Goal: Task Accomplishment & Management: Use online tool/utility

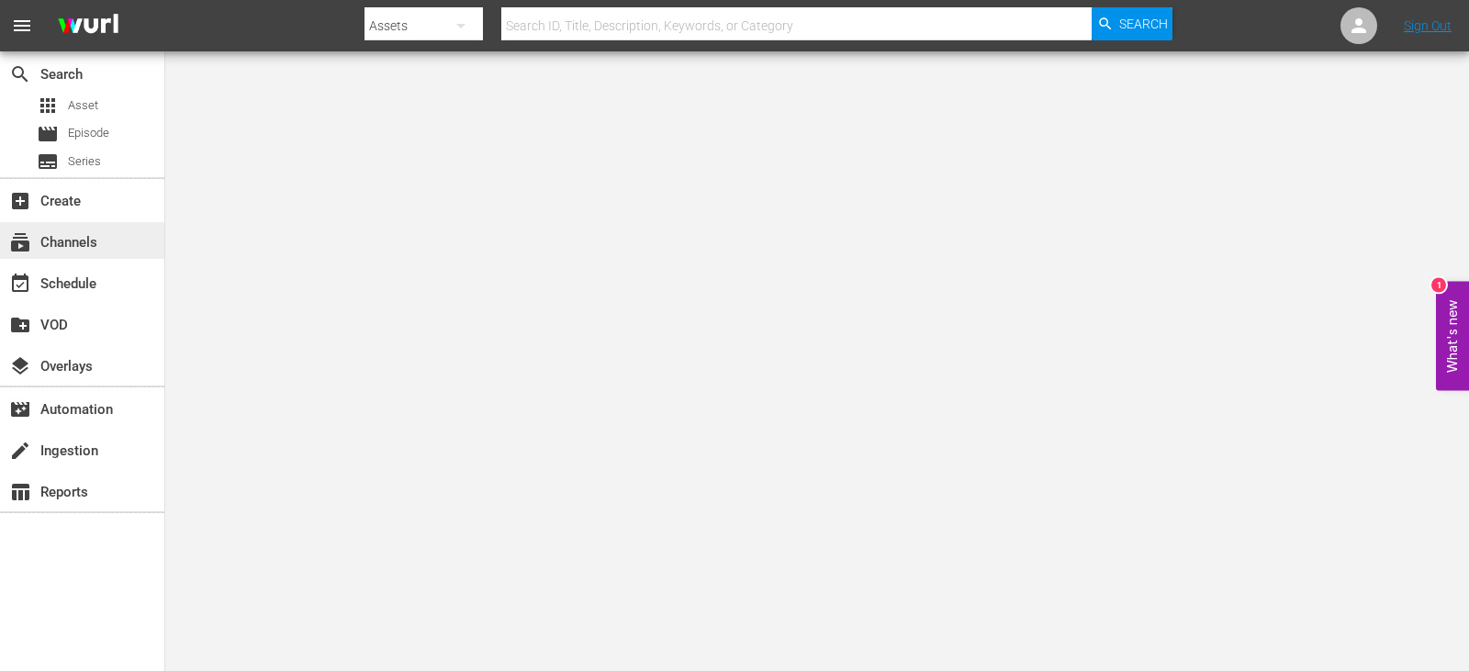
click at [87, 241] on div "subscriptions Channels" at bounding box center [51, 239] width 103 height 17
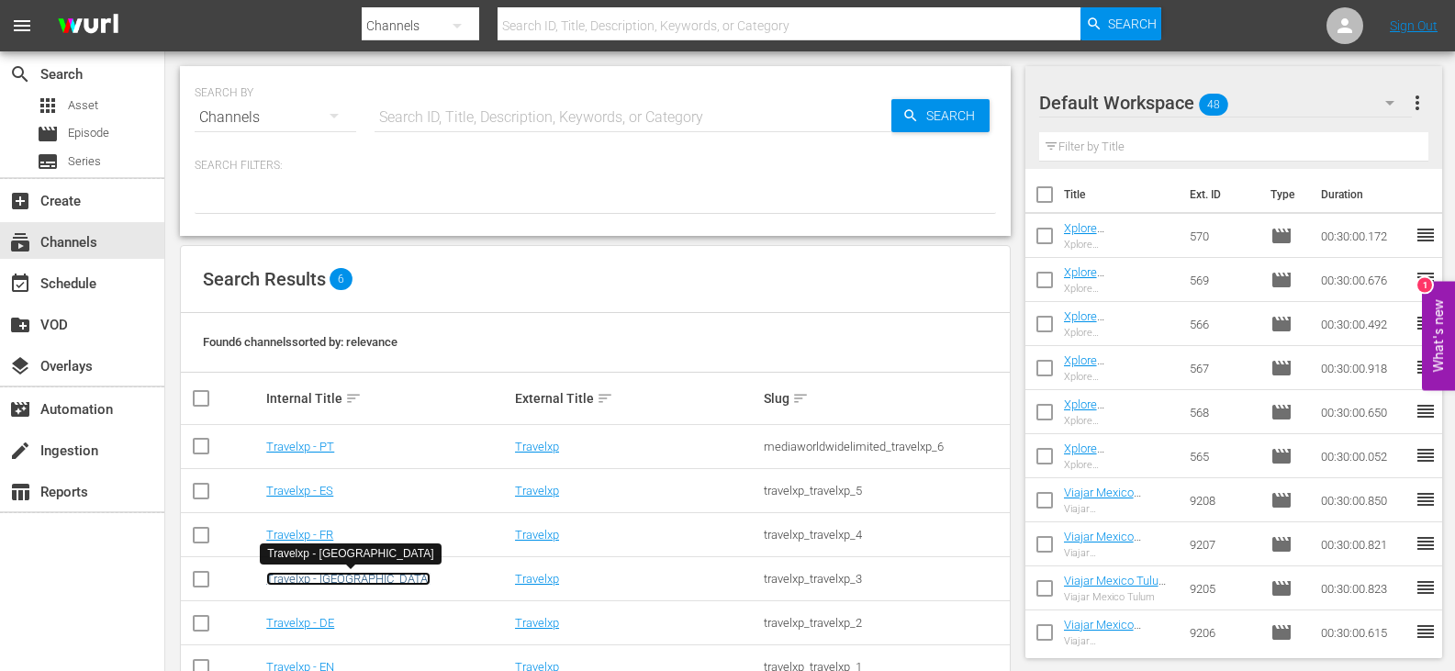
click at [282, 585] on link "Travelxp - [GEOGRAPHIC_DATA]" at bounding box center [348, 579] width 164 height 14
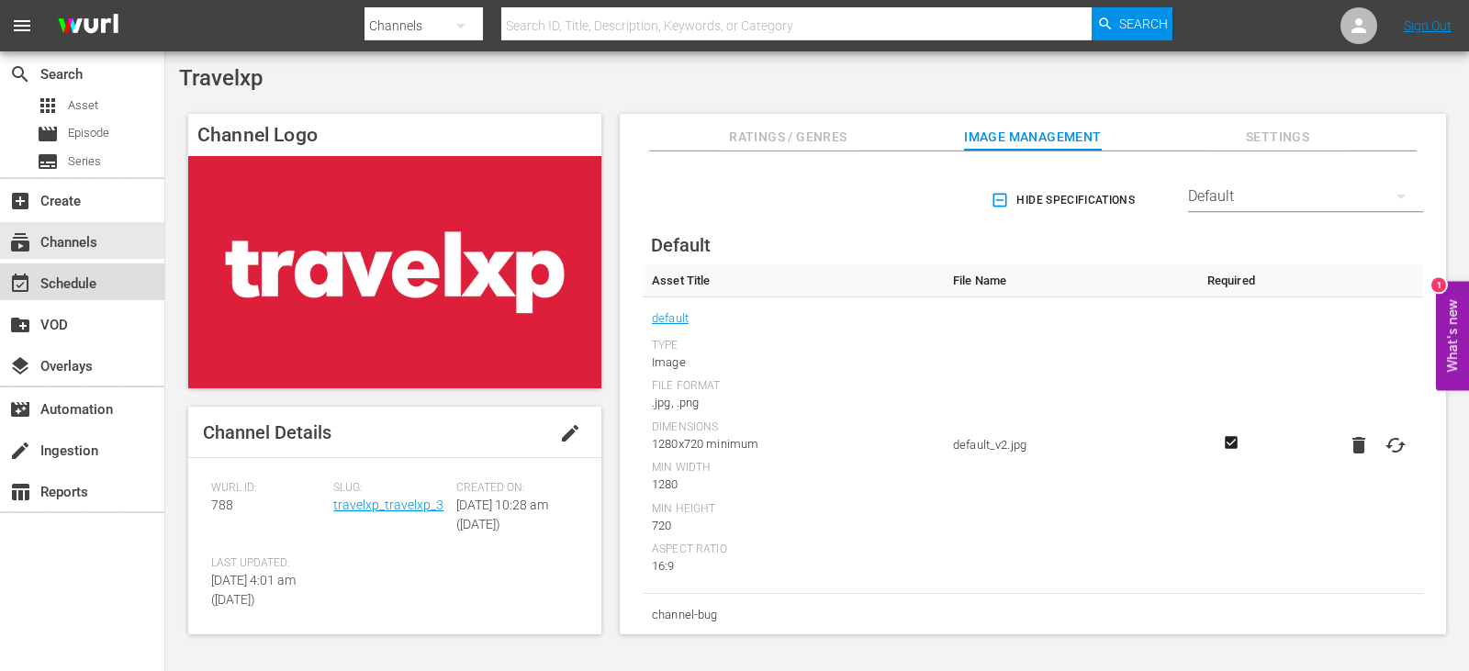
click at [68, 269] on div "event_available Schedule" at bounding box center [82, 281] width 164 height 37
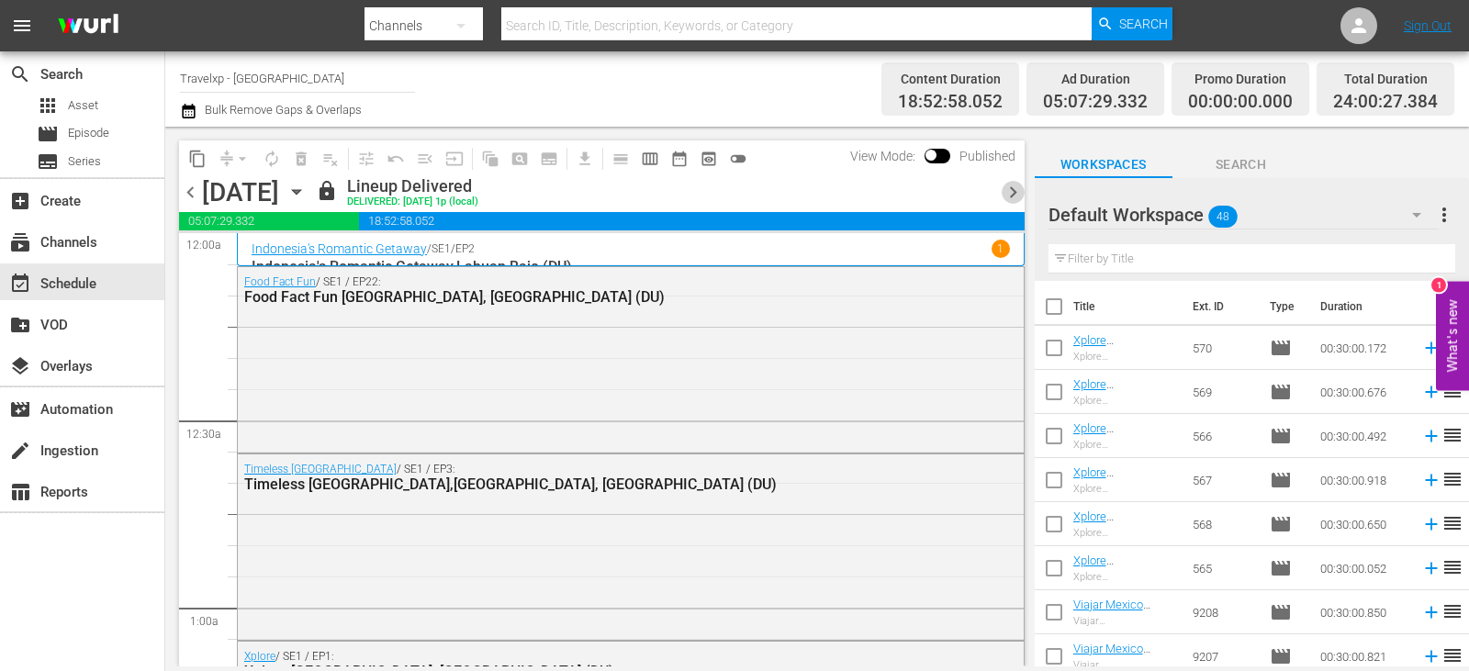
click at [1014, 193] on span "chevron_right" at bounding box center [1013, 192] width 23 height 23
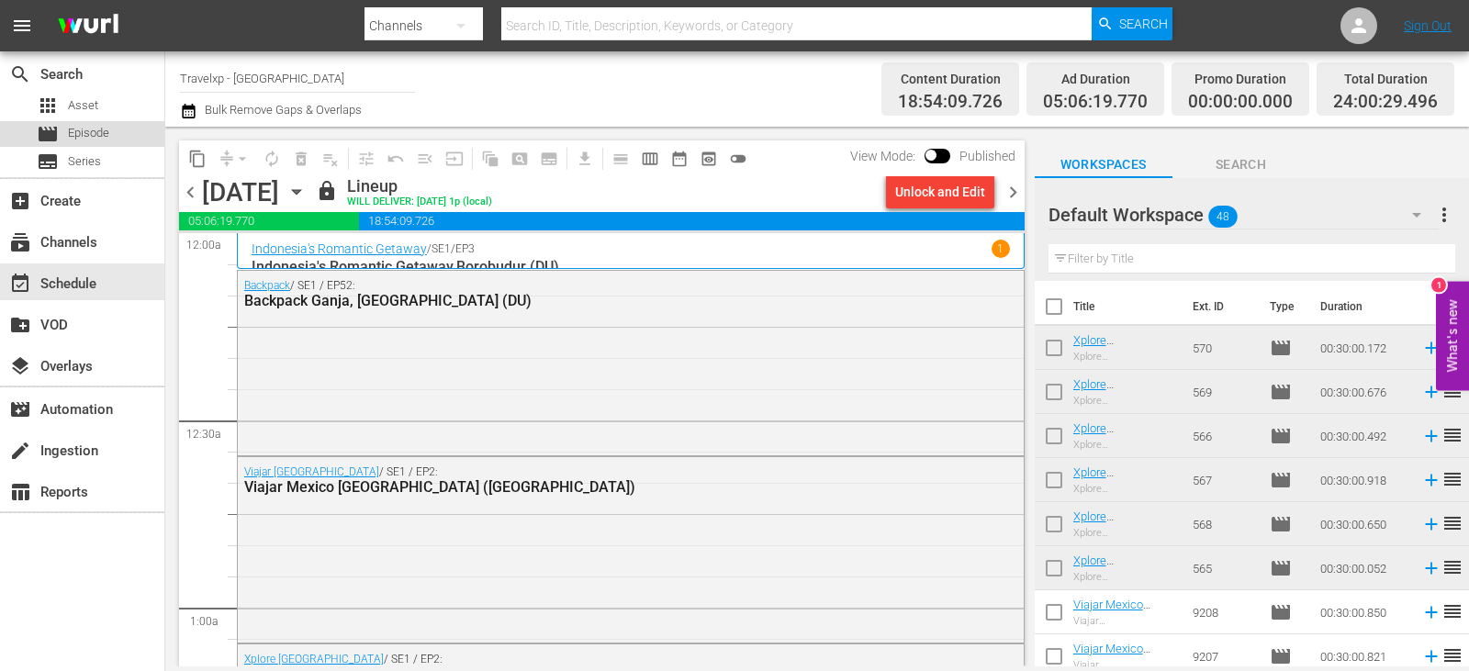
click at [97, 128] on span "Episode" at bounding box center [88, 133] width 41 height 18
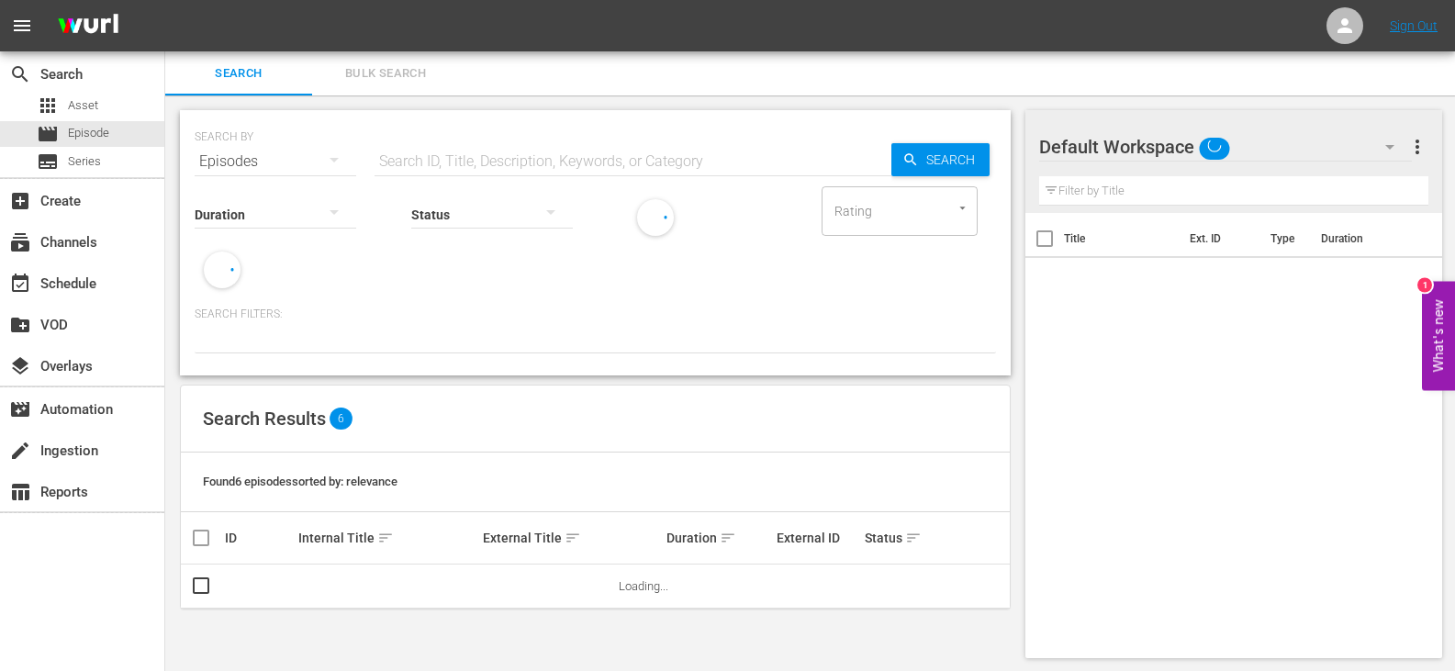
click at [463, 149] on input "text" at bounding box center [633, 162] width 517 height 44
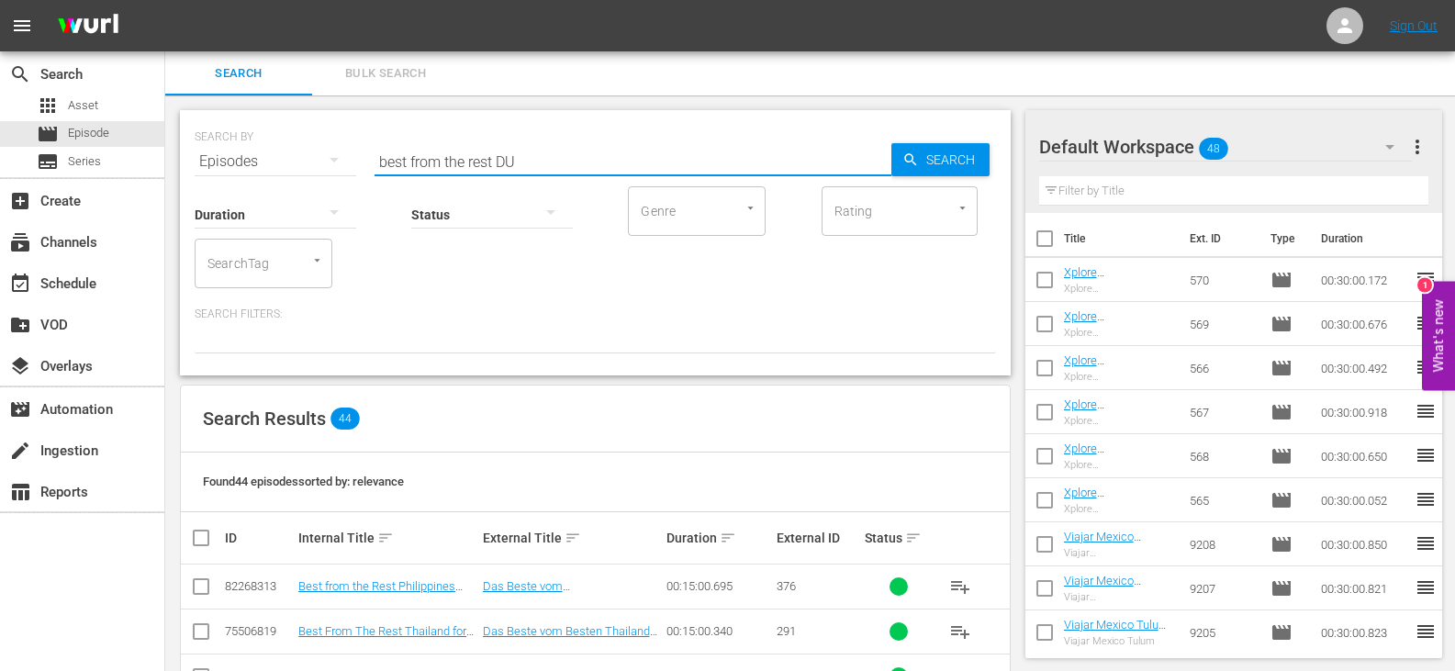
click at [532, 163] on input "best from the rest DU" at bounding box center [633, 162] width 517 height 44
click at [532, 156] on input "best from the rest ENG" at bounding box center [633, 162] width 517 height 44
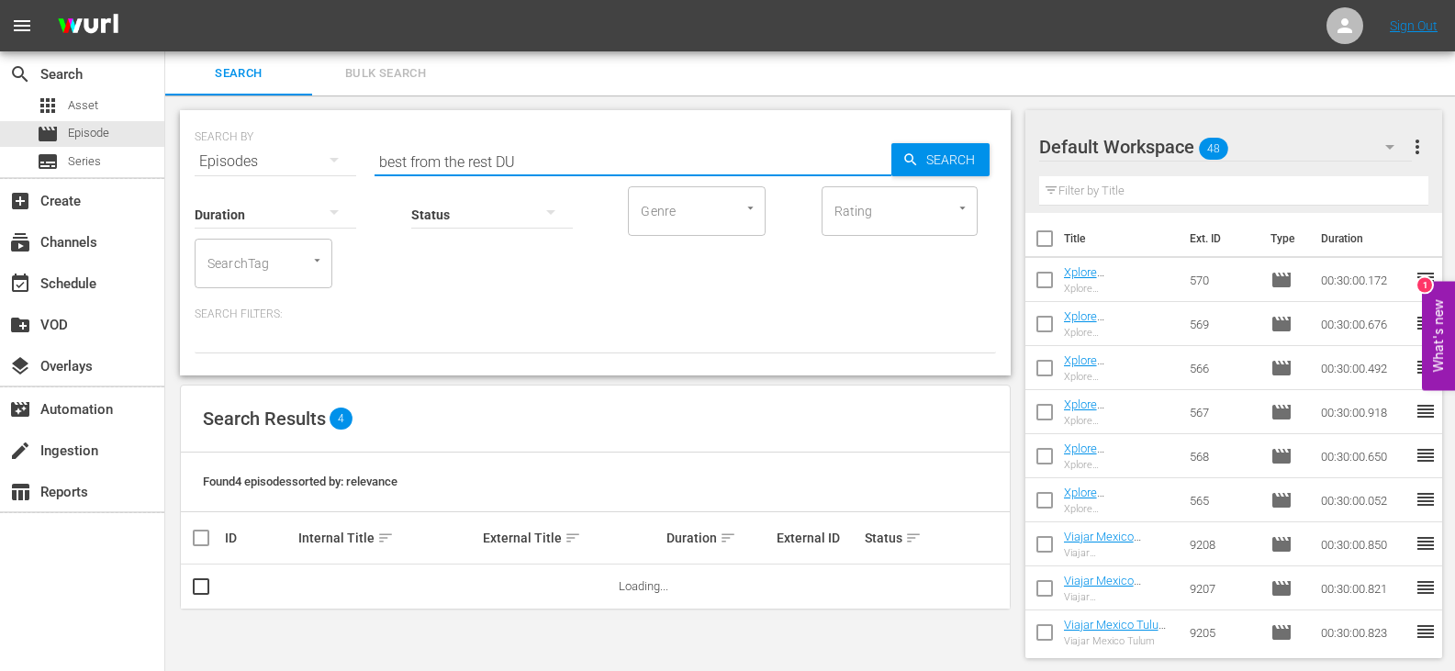
type input "best from the rest DU"
click at [567, 393] on div "Search Results 4" at bounding box center [595, 419] width 829 height 67
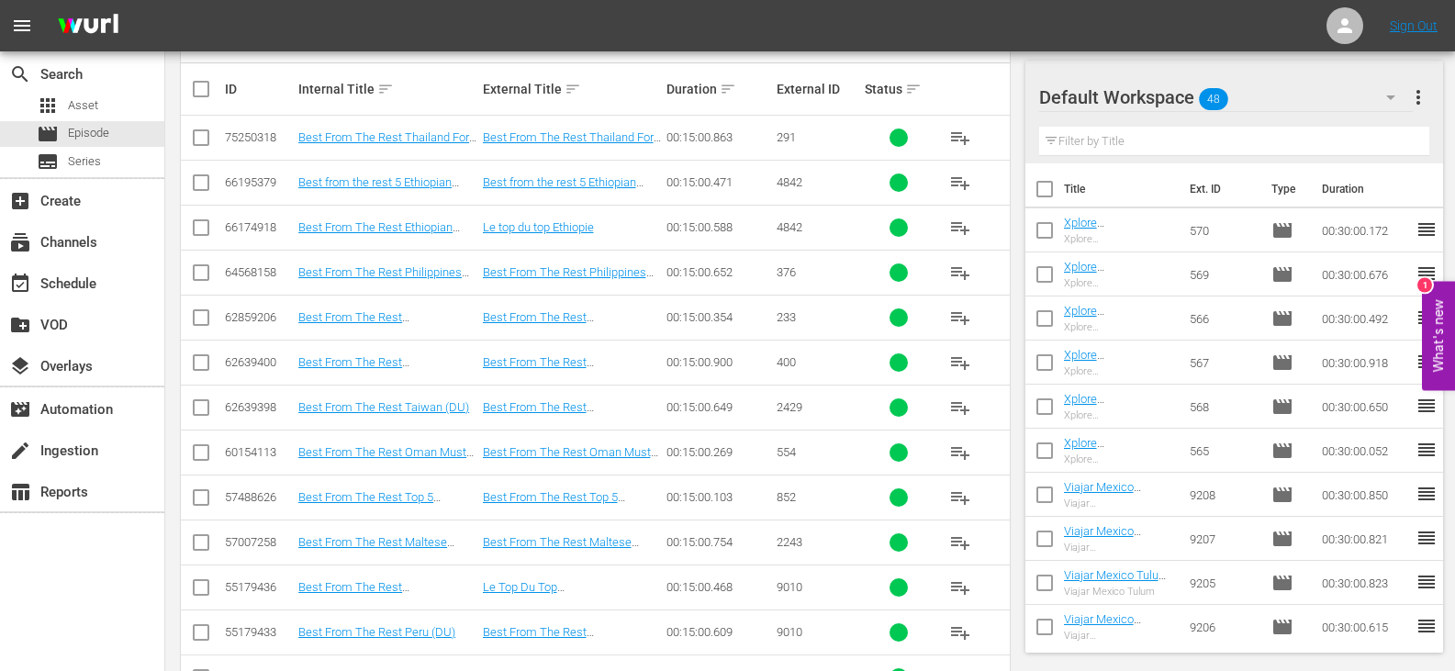
scroll to position [459, 0]
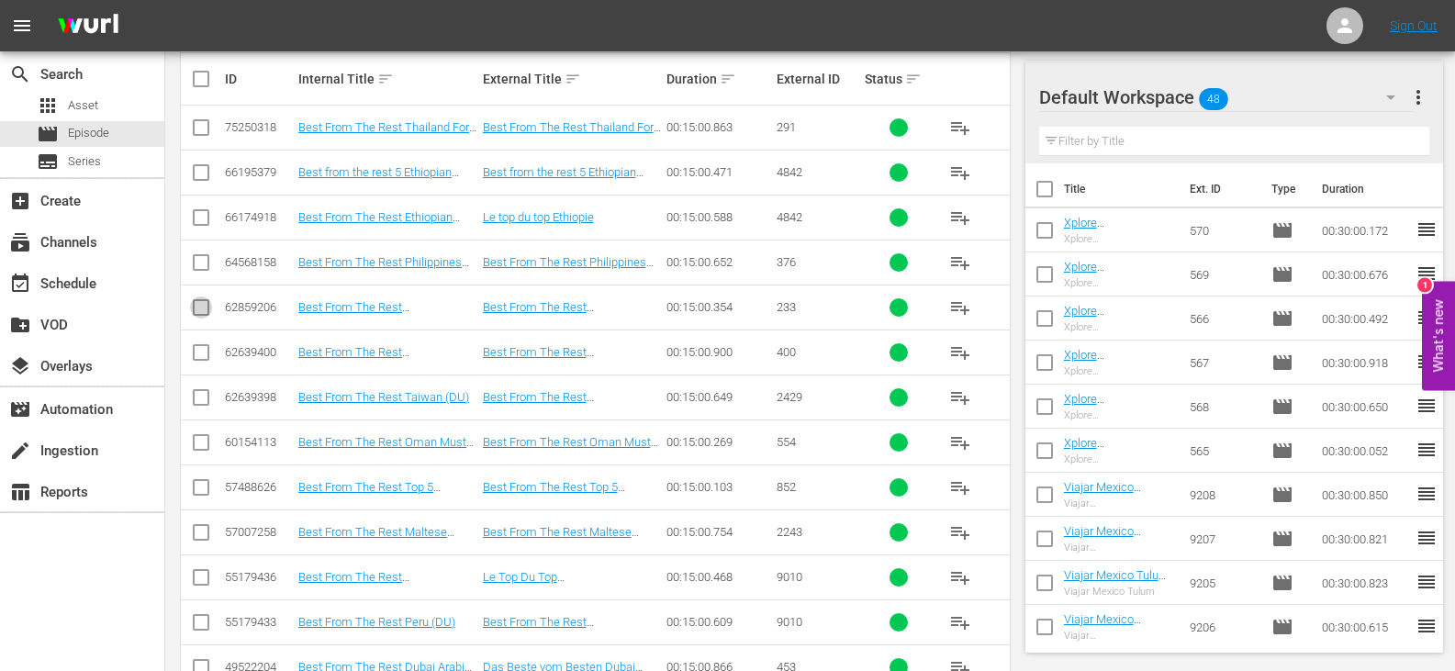
click at [203, 304] on input "checkbox" at bounding box center [201, 311] width 22 height 22
checkbox input "true"
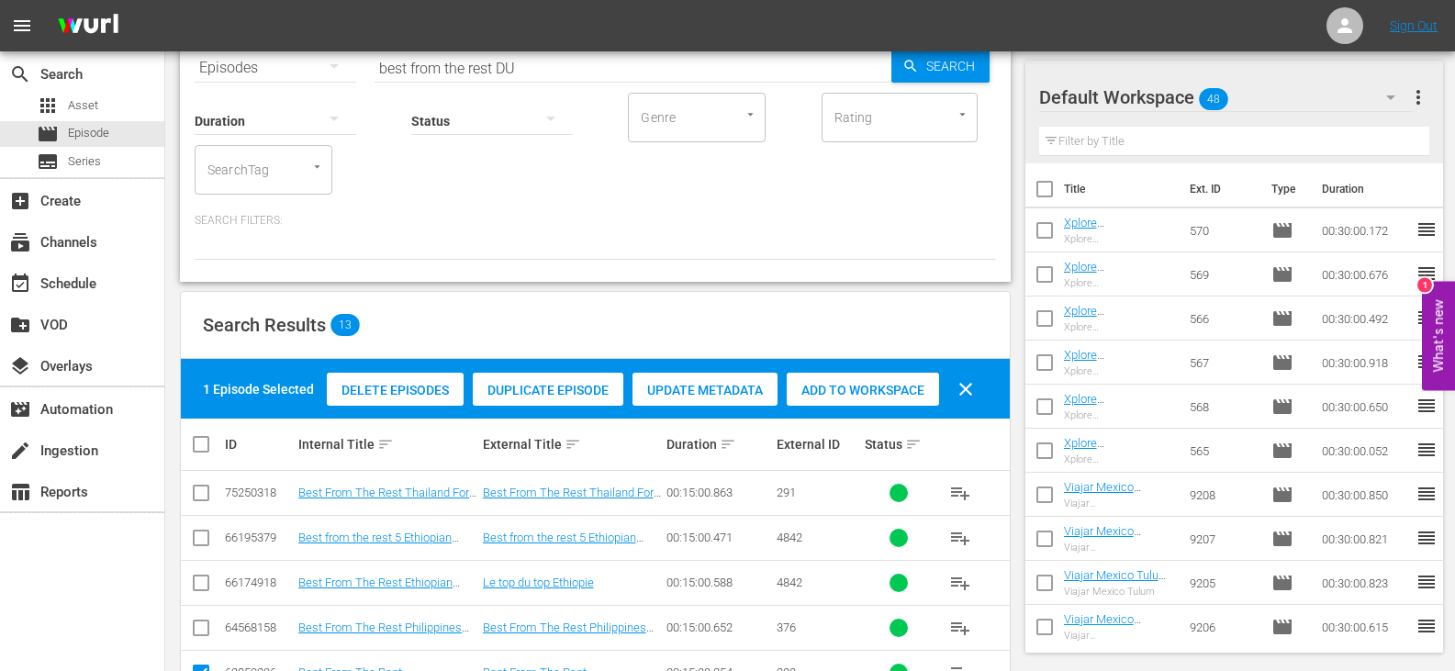
scroll to position [92, 0]
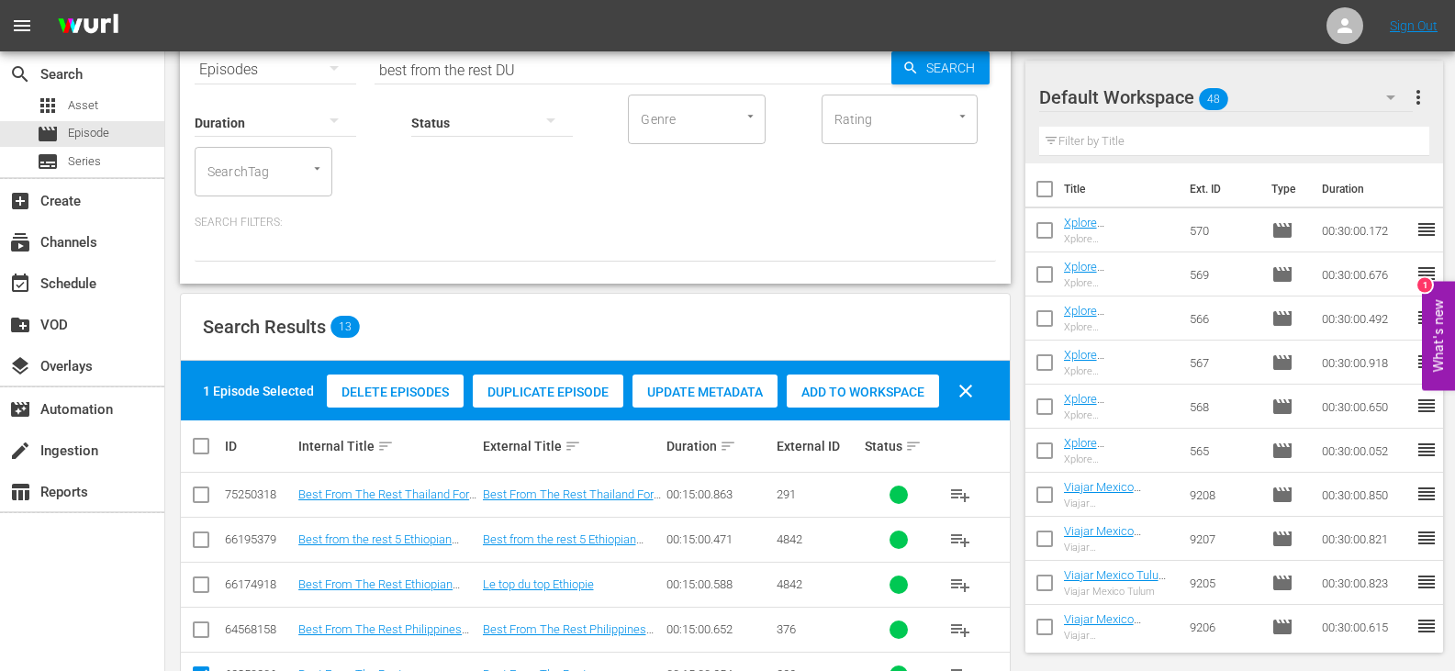
click at [836, 383] on div "Add to Workspace" at bounding box center [863, 392] width 152 height 35
click at [102, 292] on div "event_available Schedule" at bounding box center [82, 281] width 164 height 37
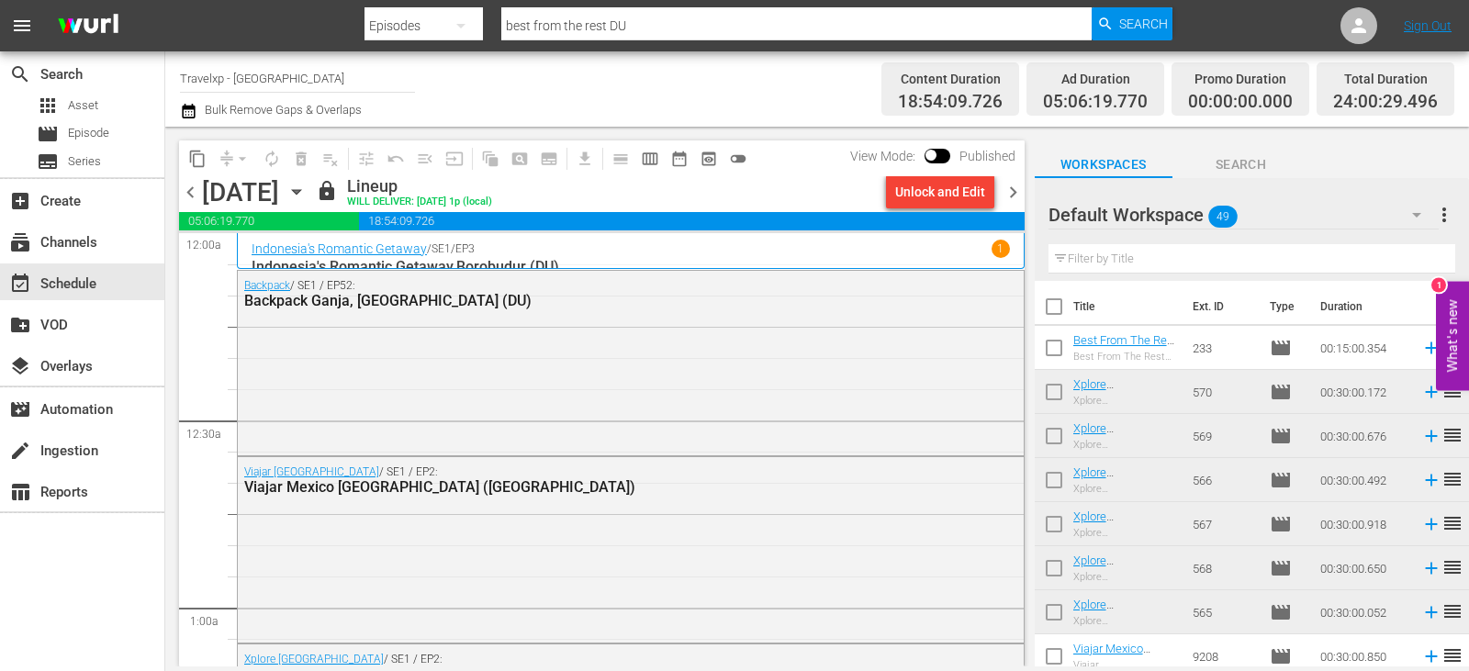
click at [919, 207] on div "Unlock and Edit" at bounding box center [940, 191] width 90 height 33
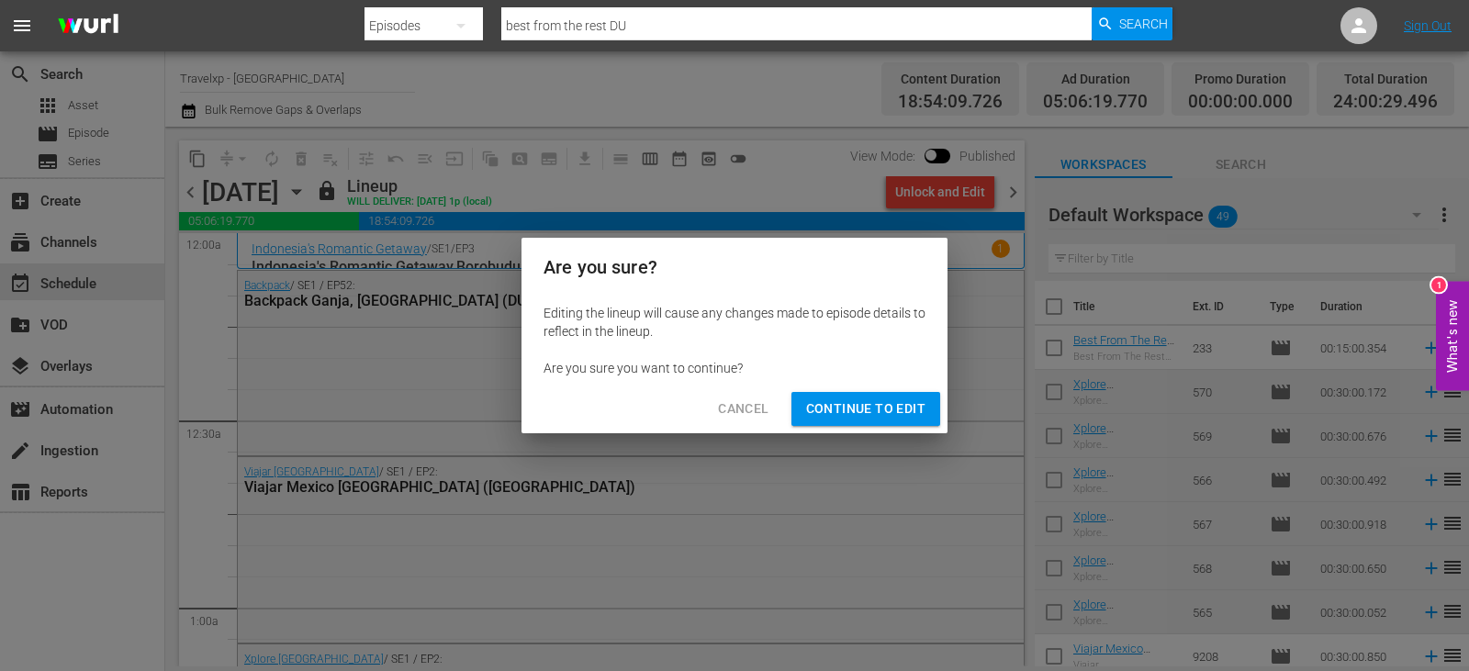
click at [834, 404] on span "Continue to Edit" at bounding box center [865, 409] width 119 height 23
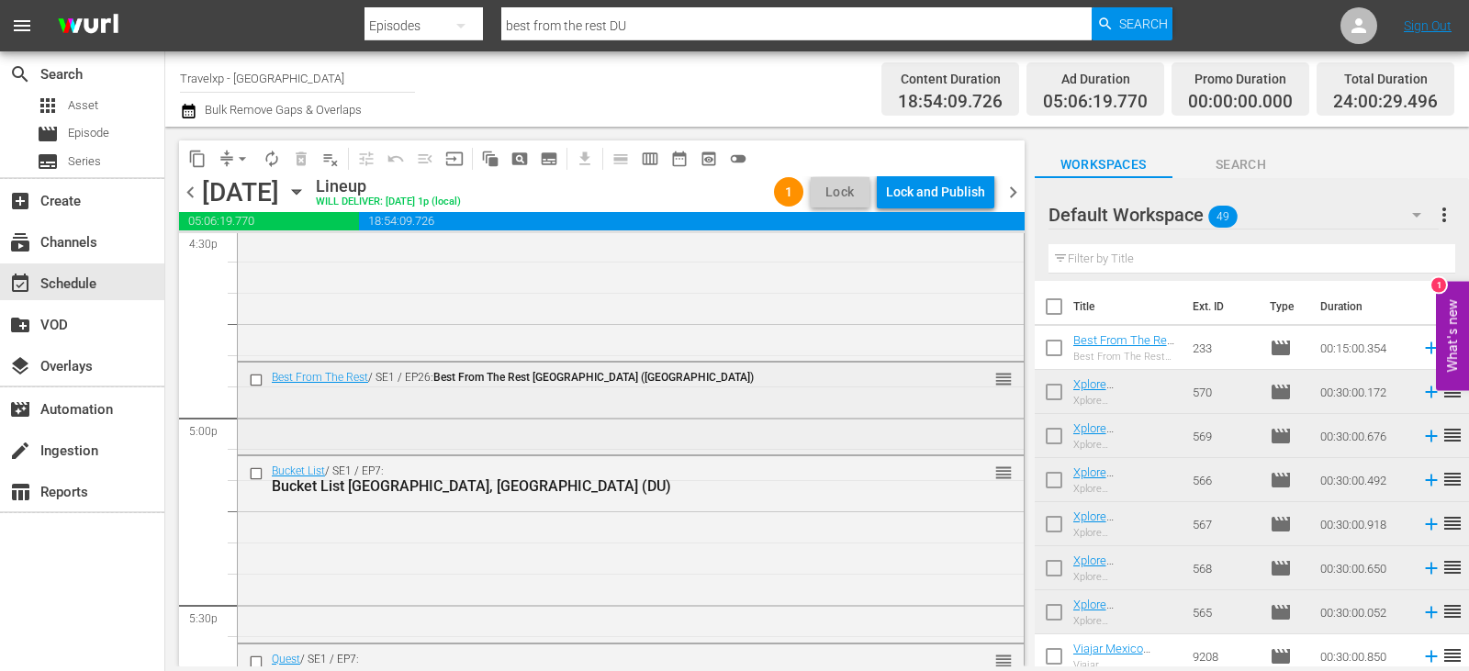
scroll to position [6226, 0]
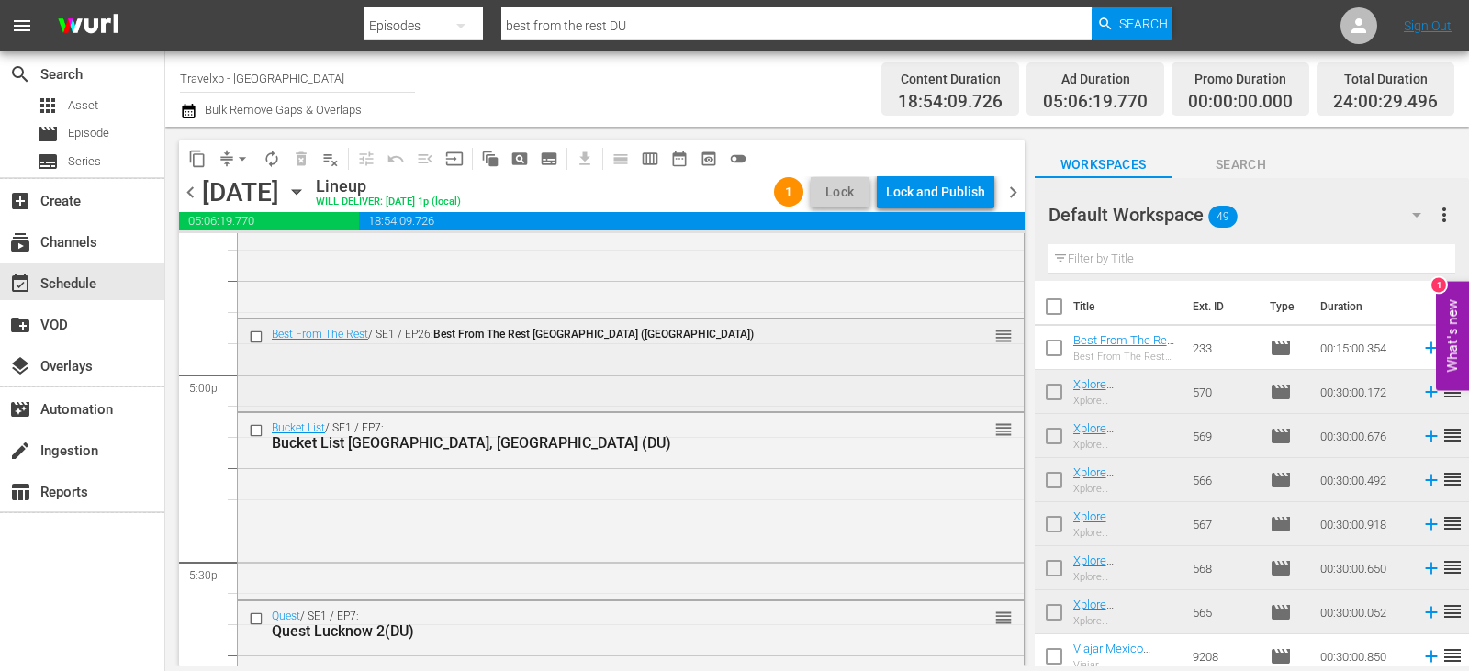
click at [257, 336] on input "checkbox" at bounding box center [258, 338] width 19 height 16
click at [295, 162] on span "delete_forever_outlined" at bounding box center [301, 159] width 18 height 18
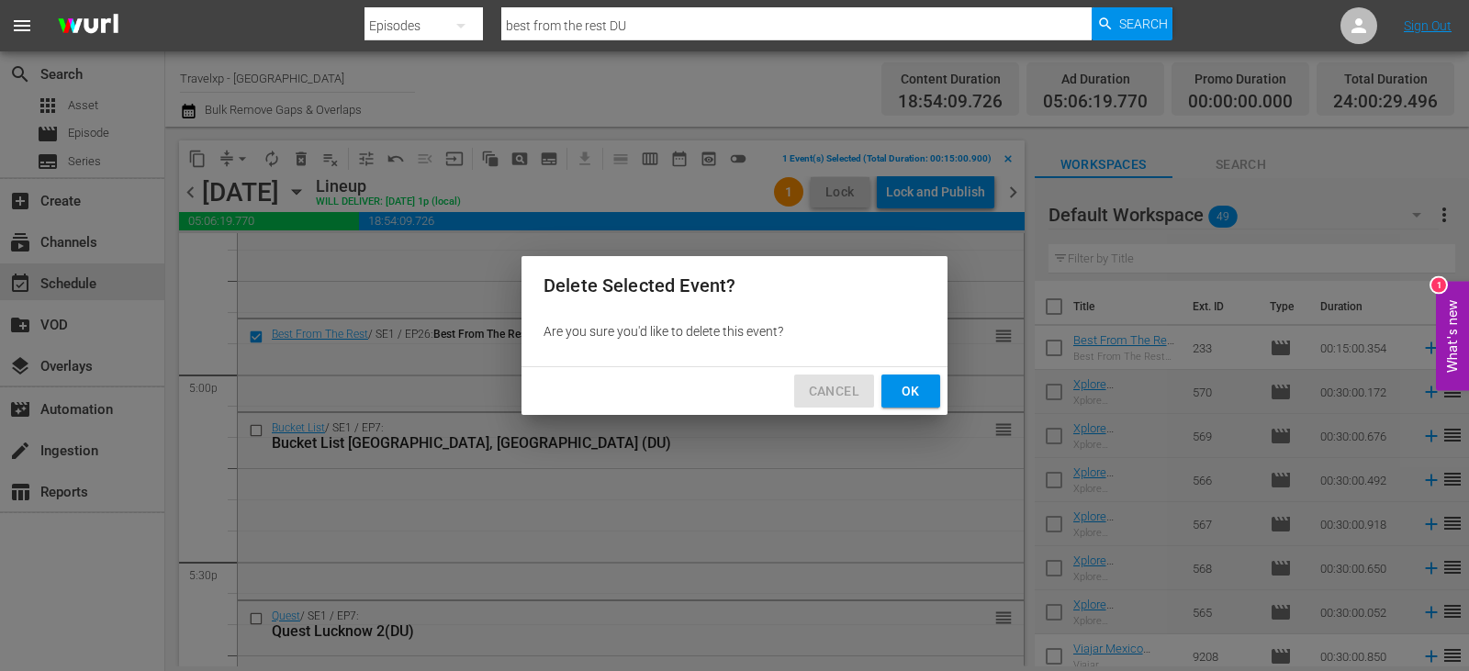
click at [829, 389] on span "Cancel" at bounding box center [834, 391] width 50 height 23
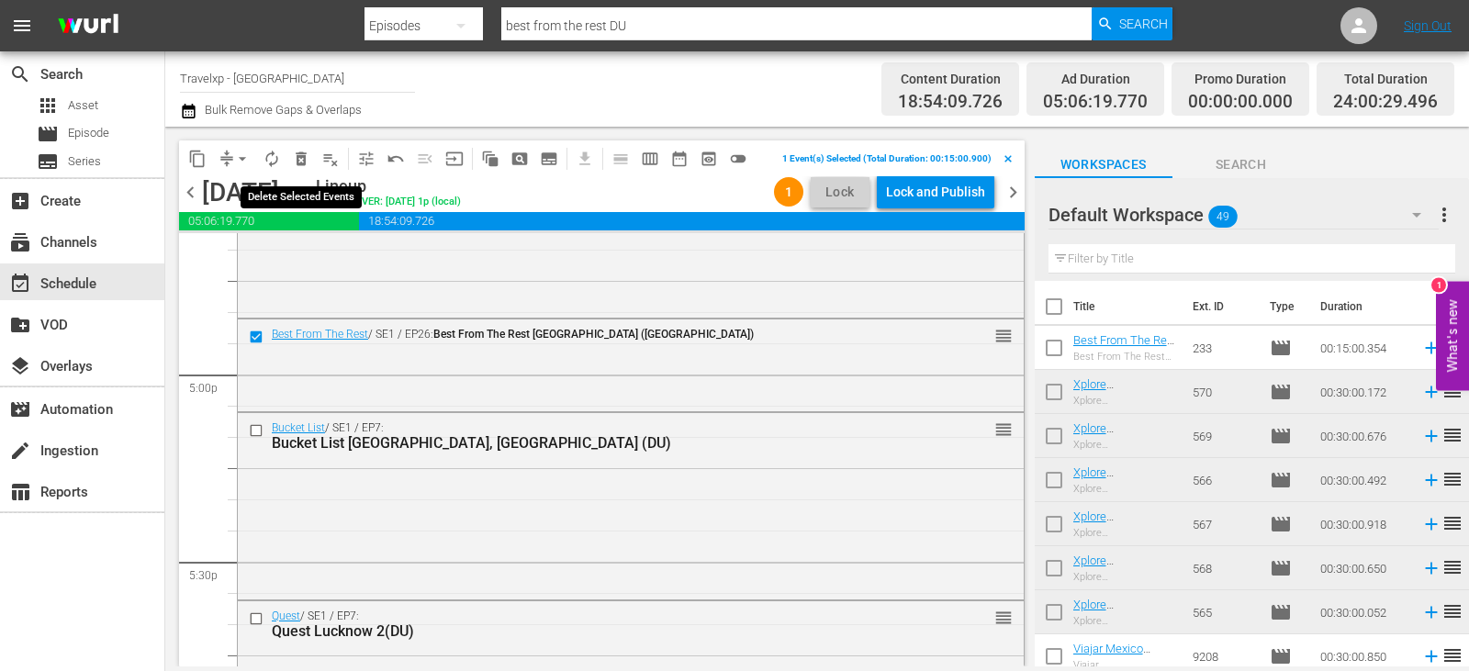
click at [300, 157] on span "delete_forever_outlined" at bounding box center [301, 159] width 18 height 18
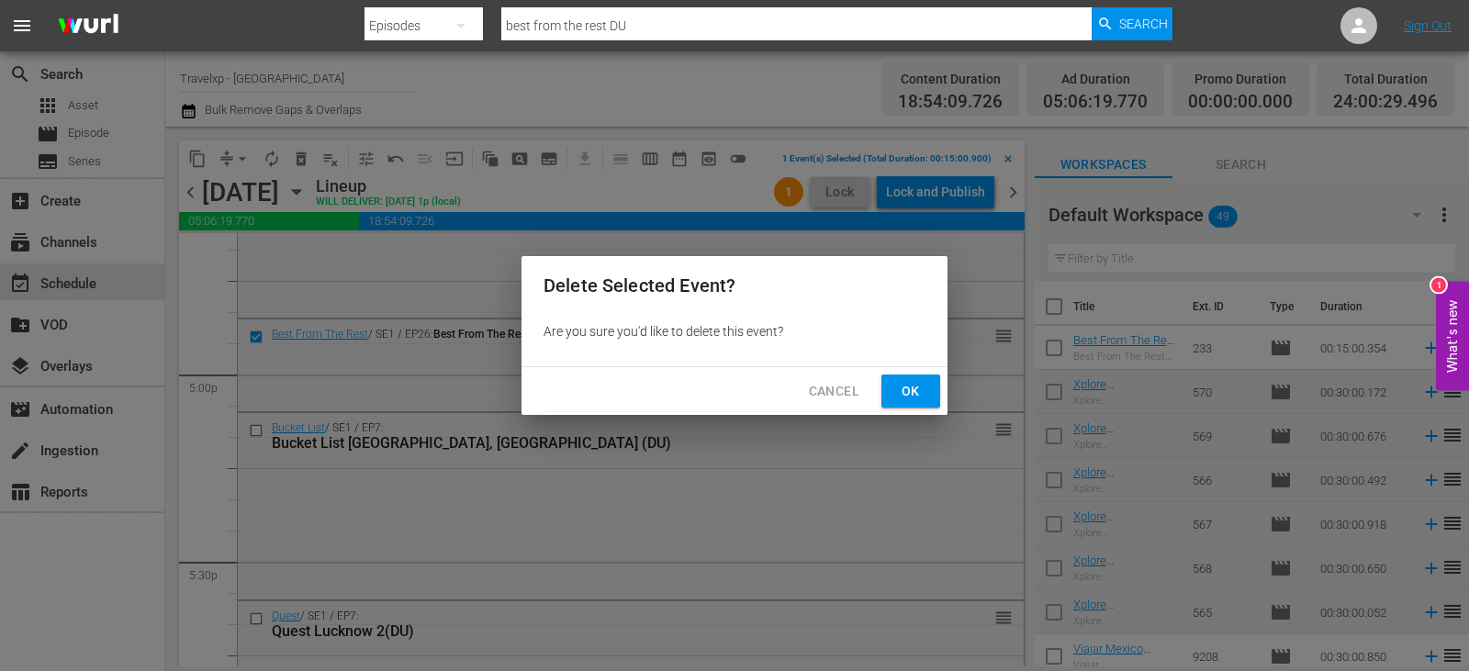
click at [899, 387] on span "Ok" at bounding box center [910, 391] width 29 height 23
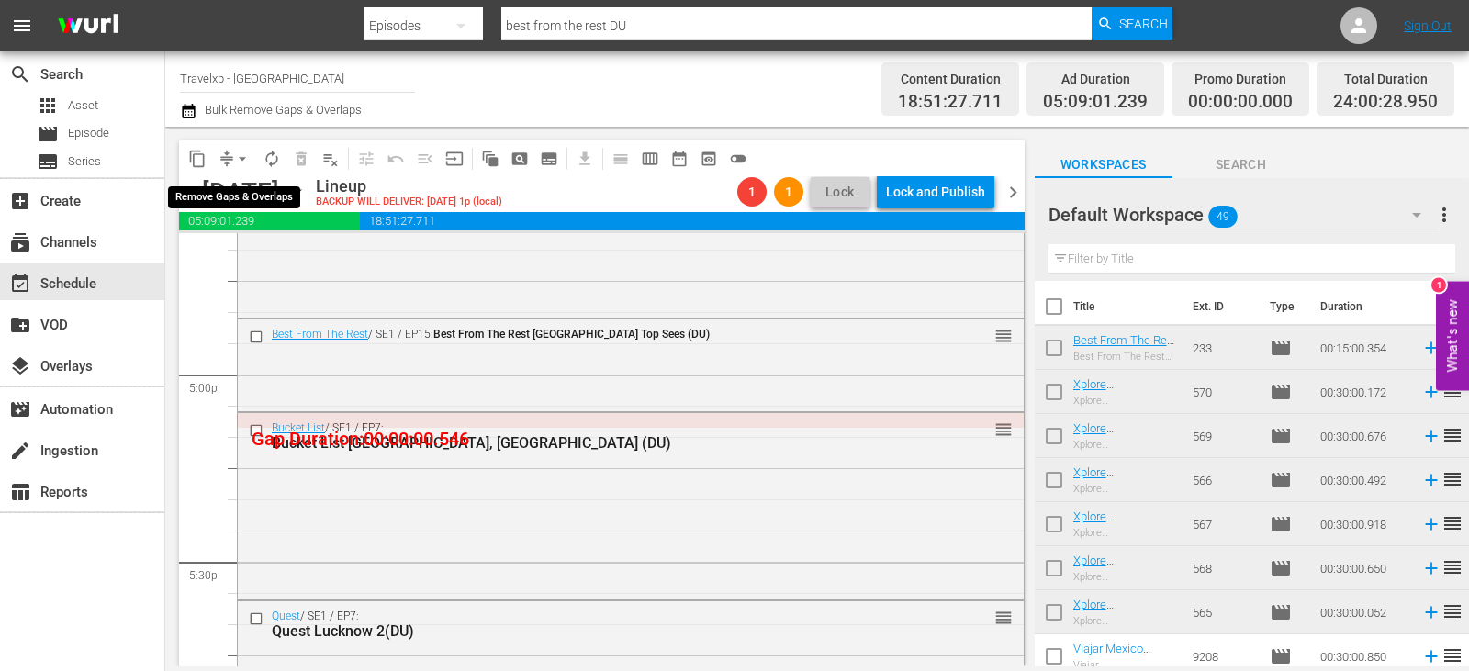
click at [250, 162] on span "arrow_drop_down" at bounding box center [242, 159] width 18 height 18
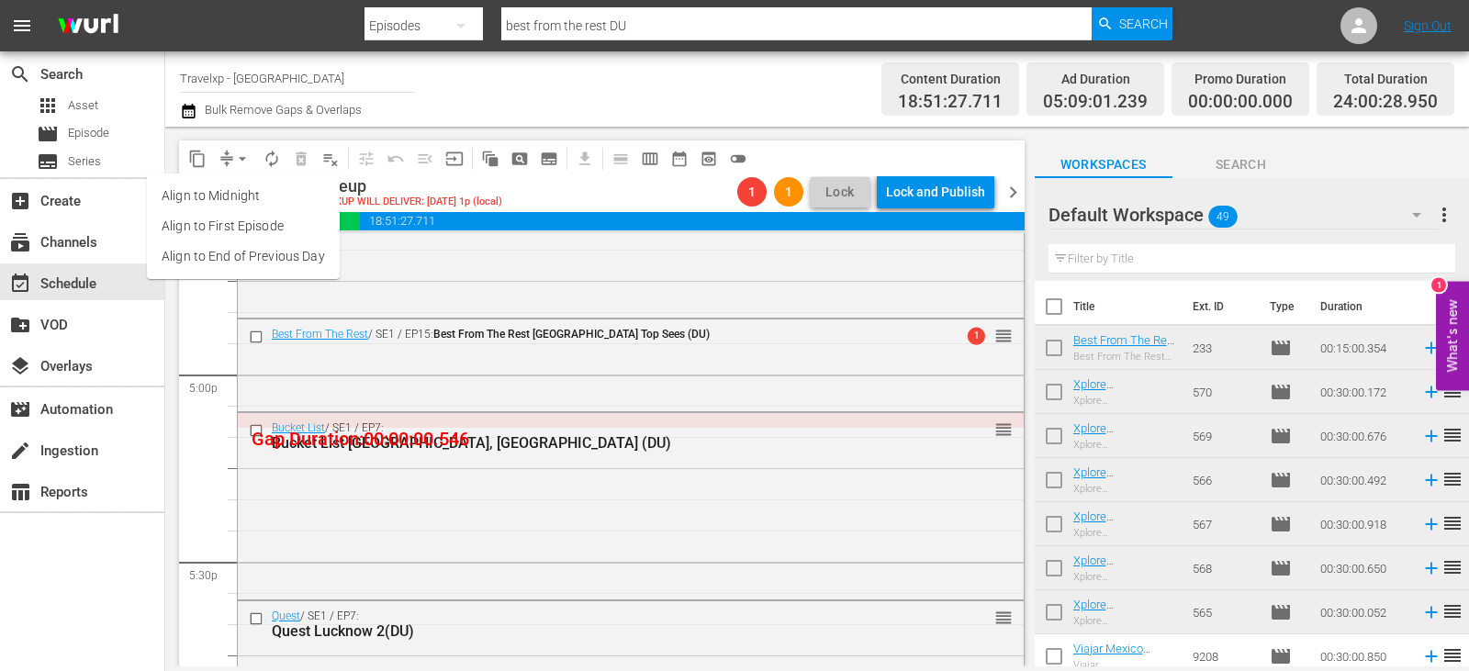
click at [263, 263] on li "Align to End of Previous Day" at bounding box center [243, 256] width 193 height 30
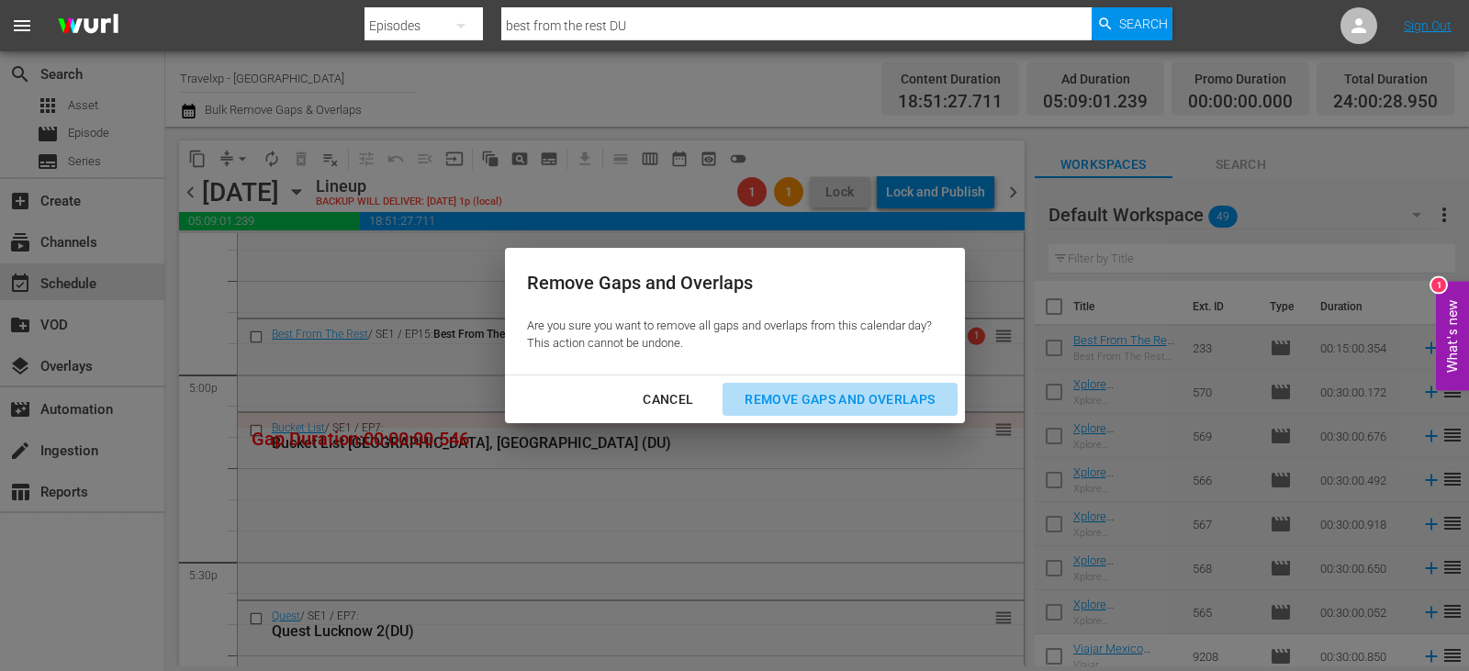
click at [869, 403] on div "Remove Gaps and Overlaps" at bounding box center [839, 399] width 219 height 23
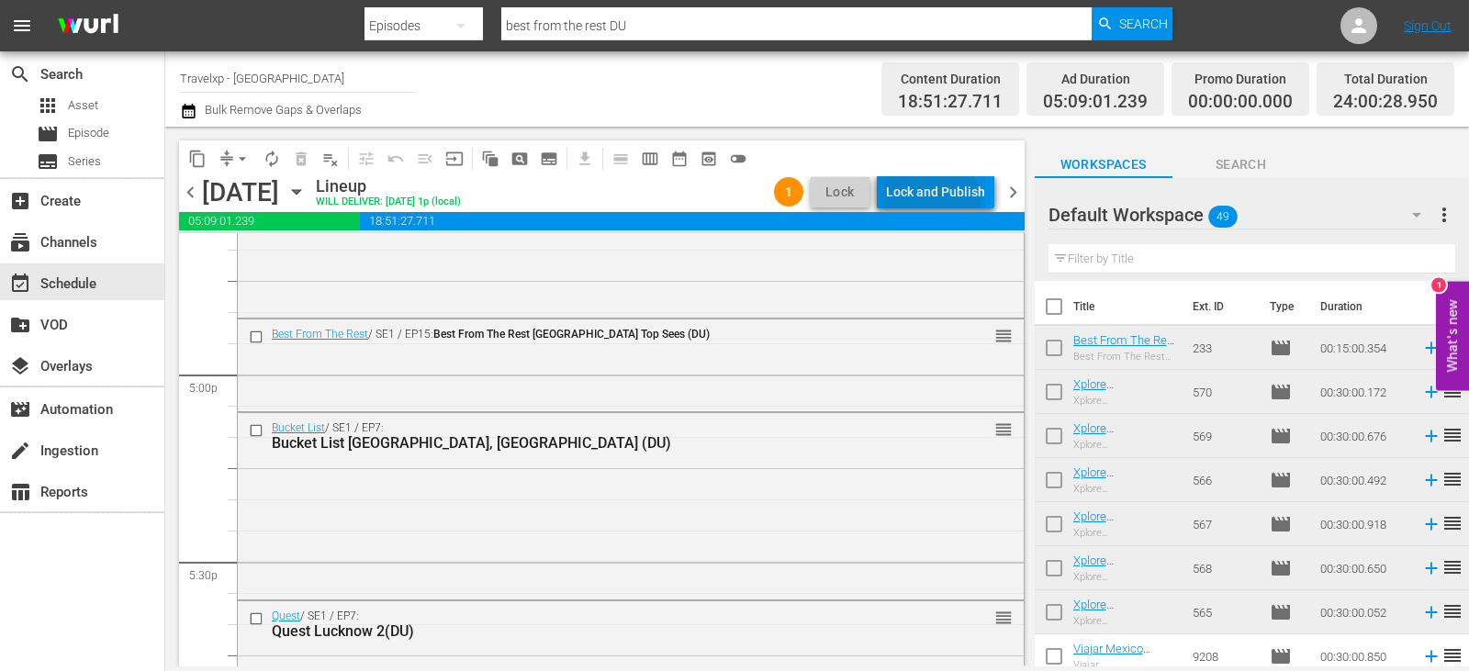
click at [928, 203] on div "Lock and Publish" at bounding box center [935, 191] width 99 height 33
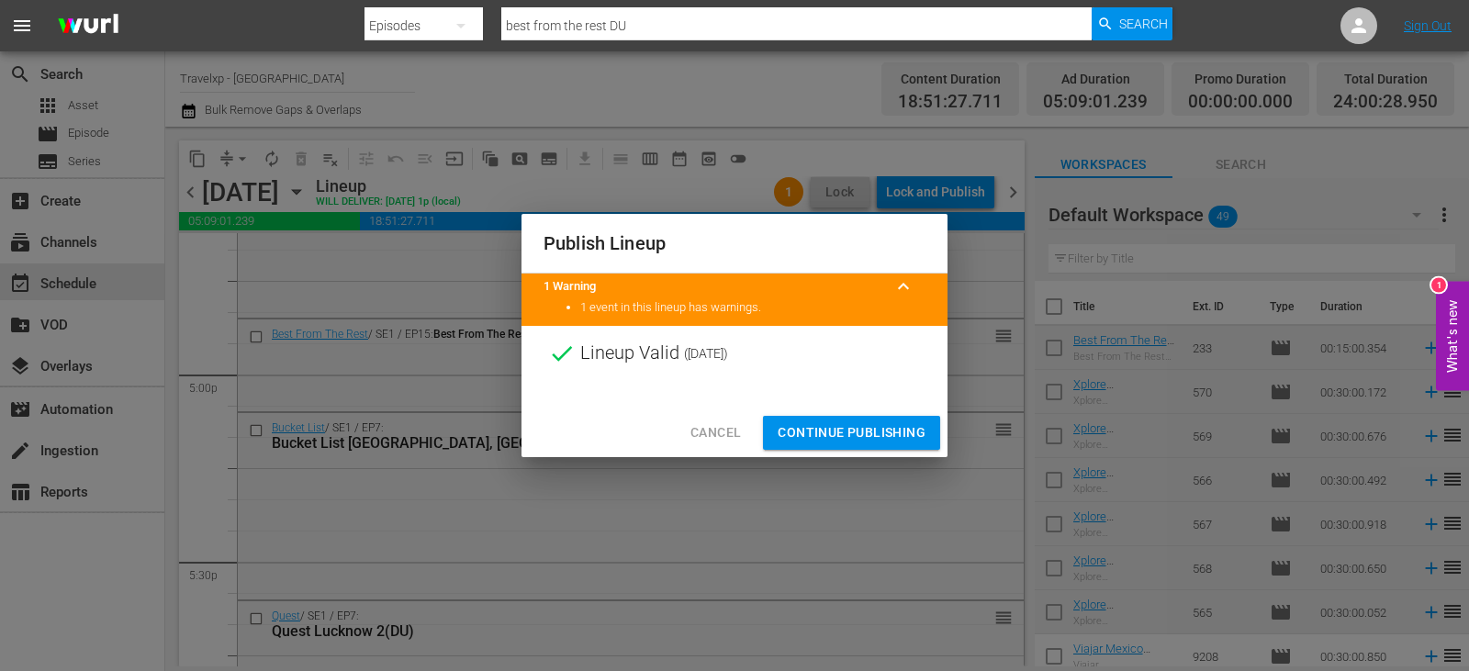
click at [833, 441] on span "Continue Publishing" at bounding box center [852, 432] width 148 height 23
